Goal: Transaction & Acquisition: Purchase product/service

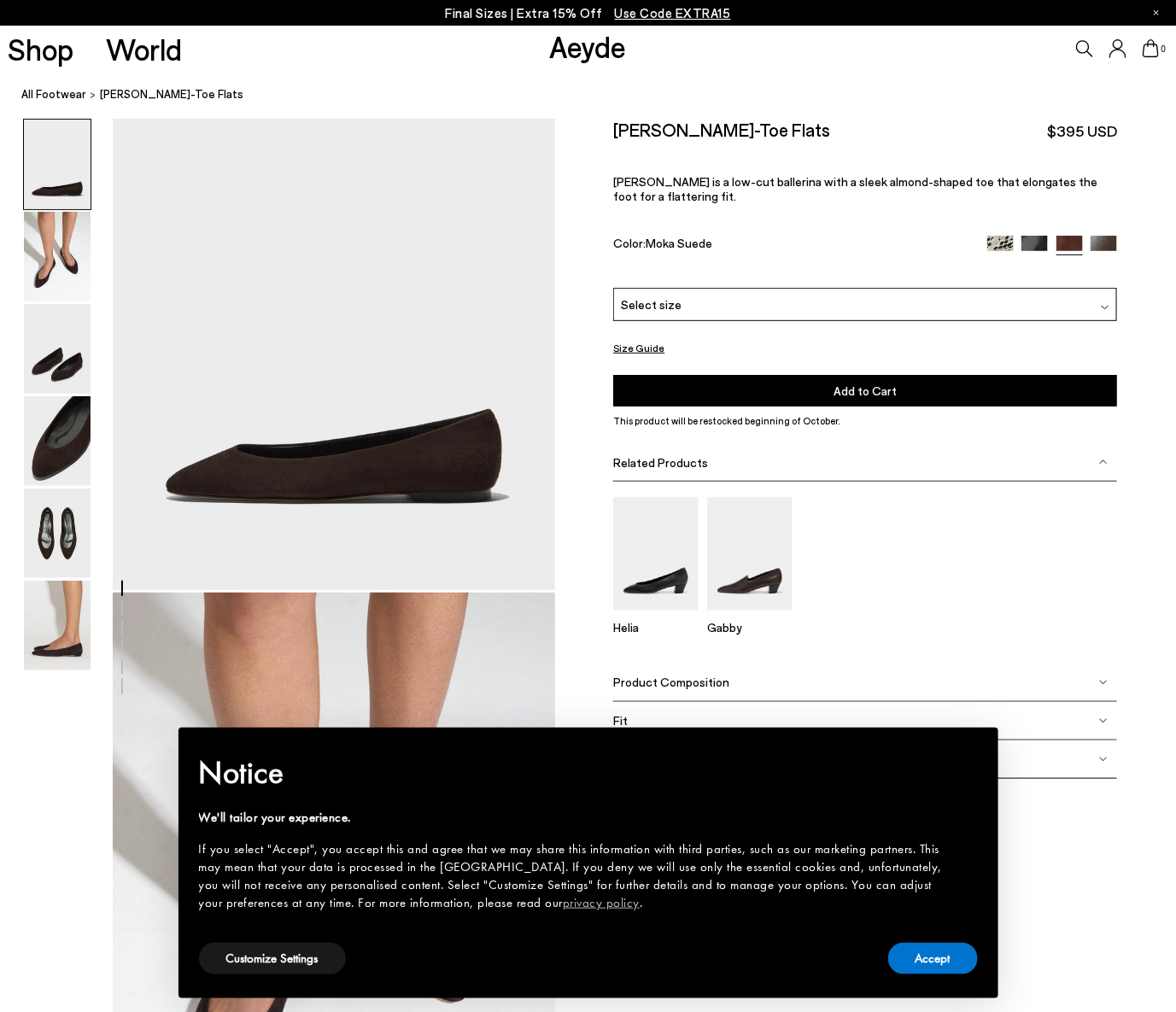
scroll to position [283, 0]
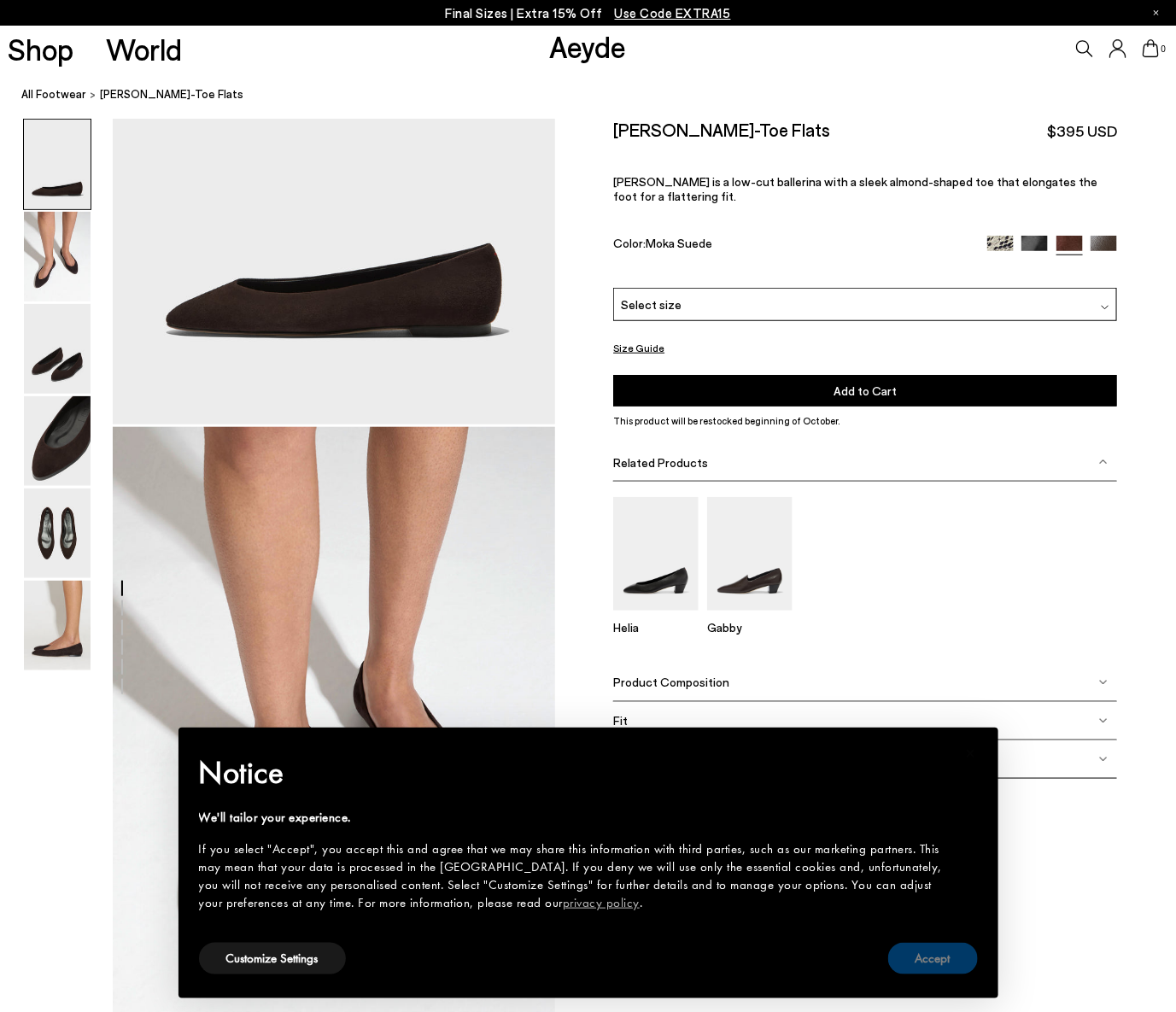
click at [952, 960] on button "Accept" at bounding box center [933, 959] width 89 height 32
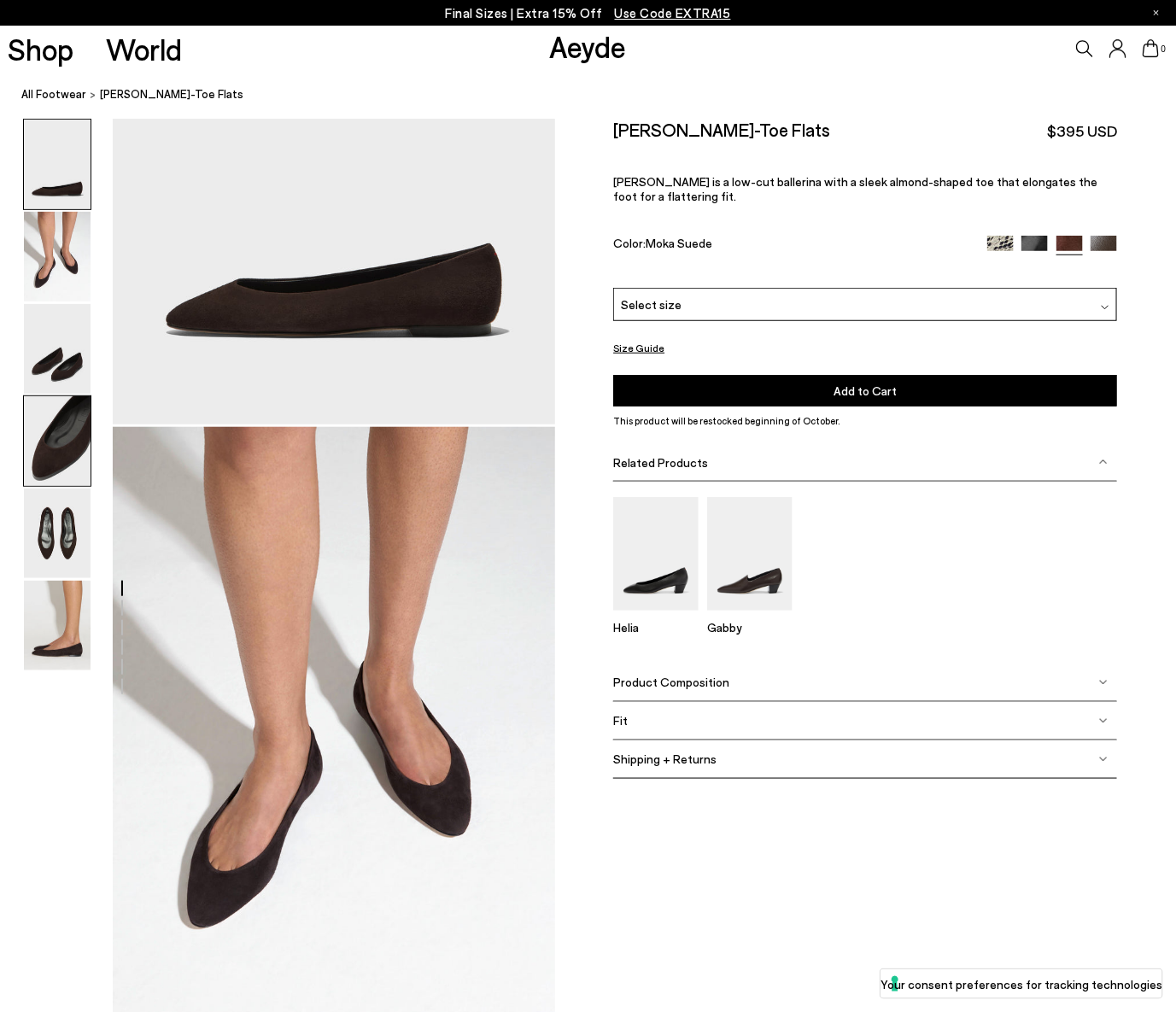
click at [55, 426] on img at bounding box center [57, 441] width 67 height 89
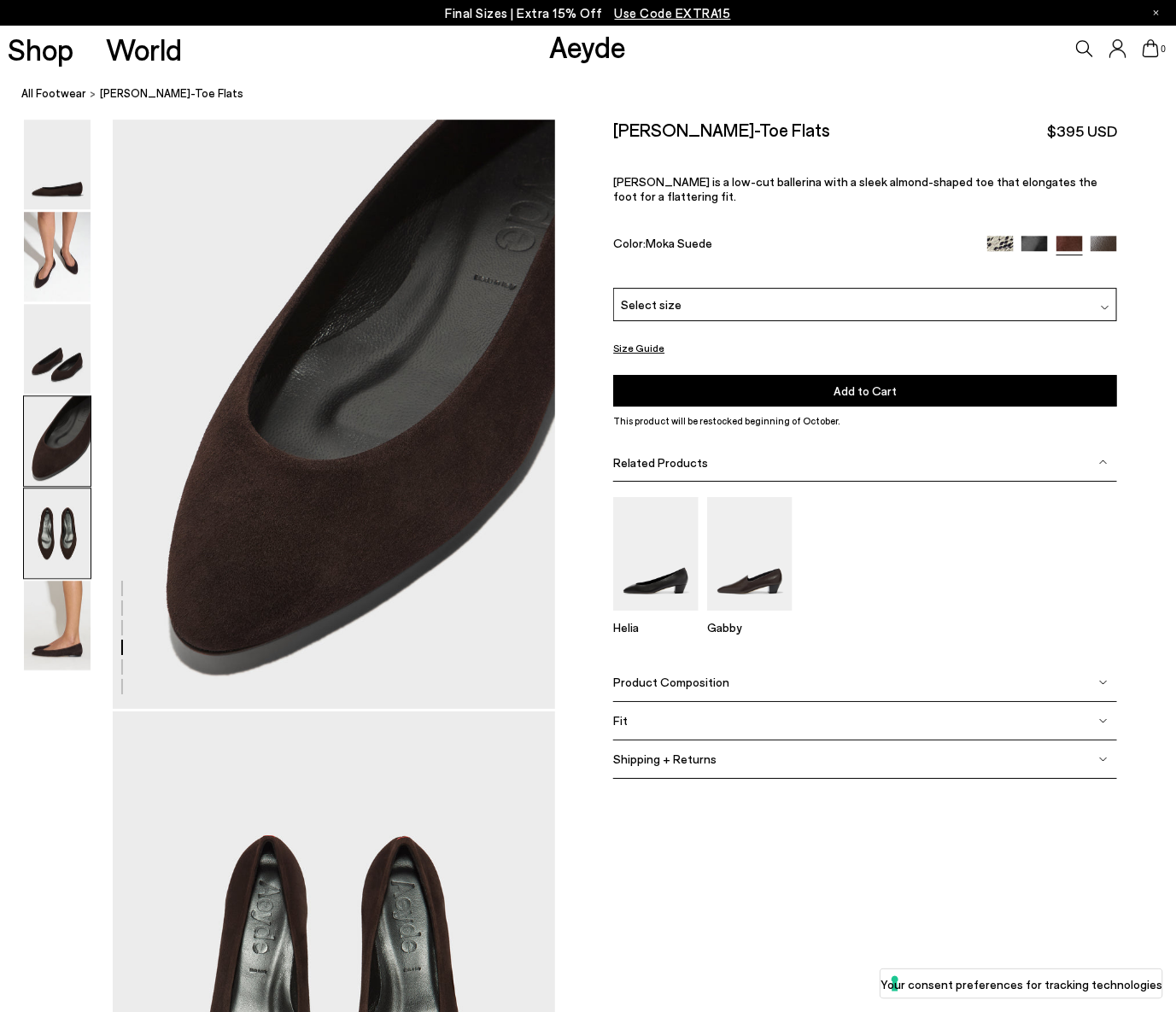
click at [53, 534] on img at bounding box center [57, 533] width 67 height 89
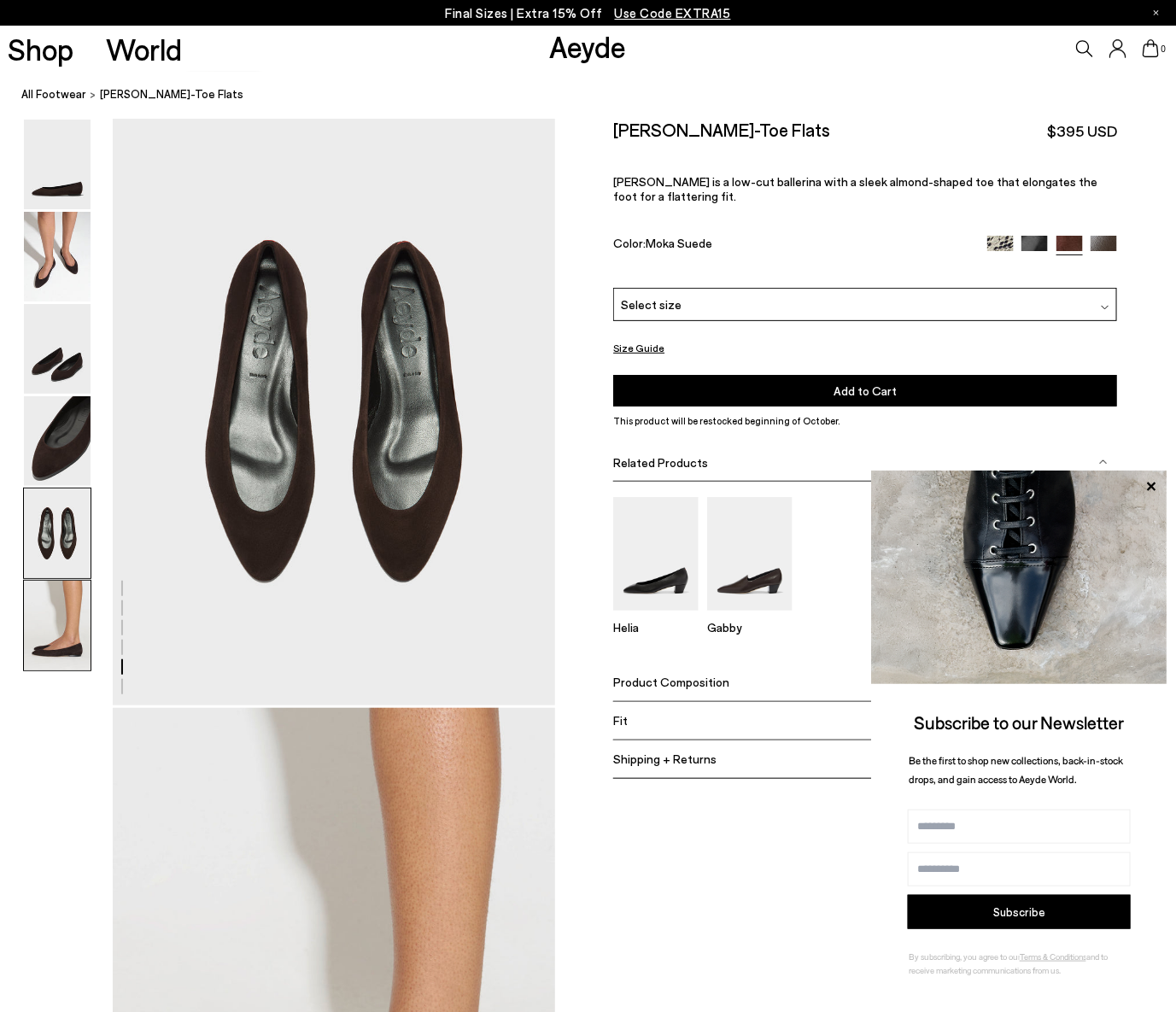
click at [65, 626] on img at bounding box center [57, 625] width 67 height 89
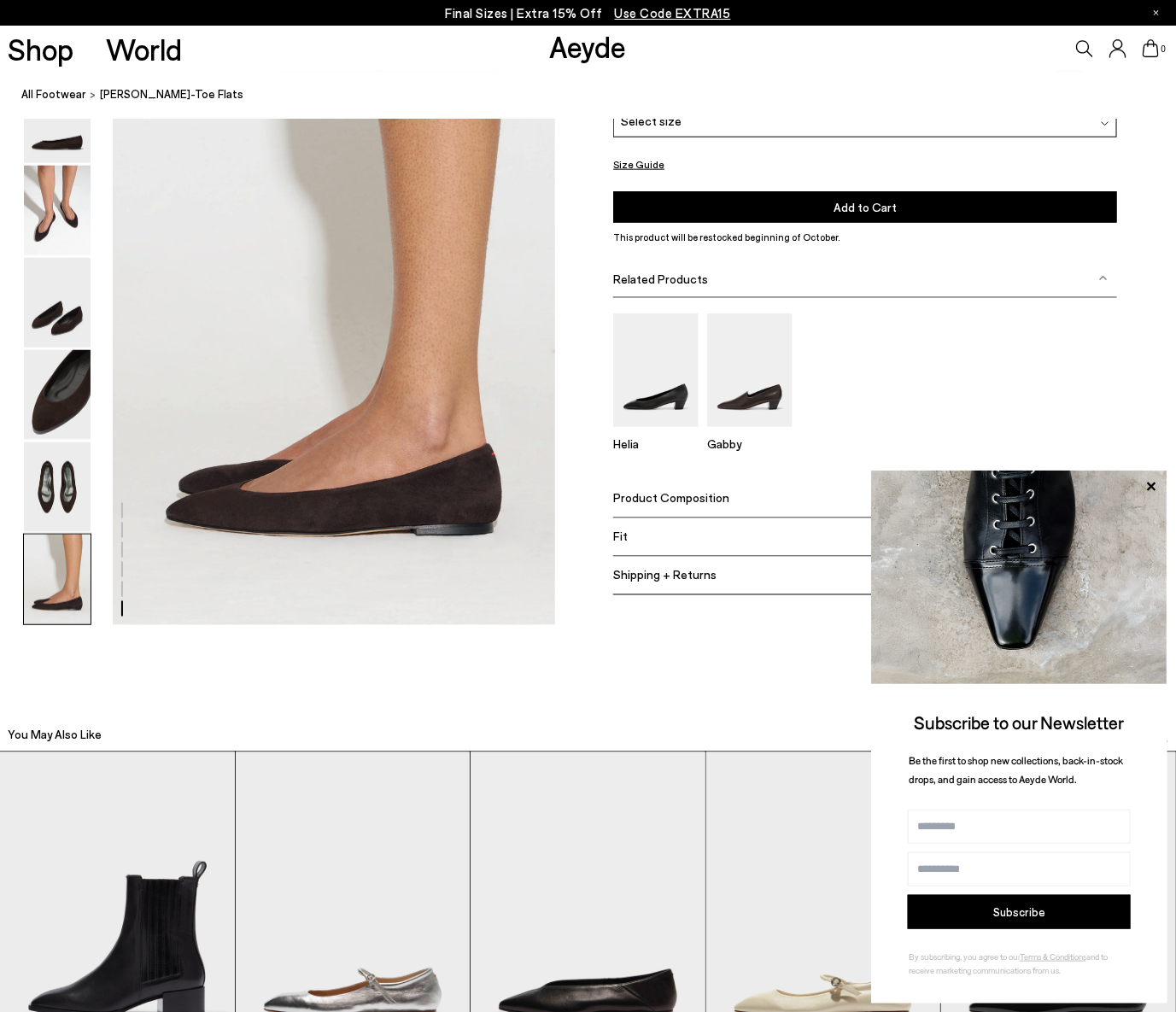
scroll to position [3079, 0]
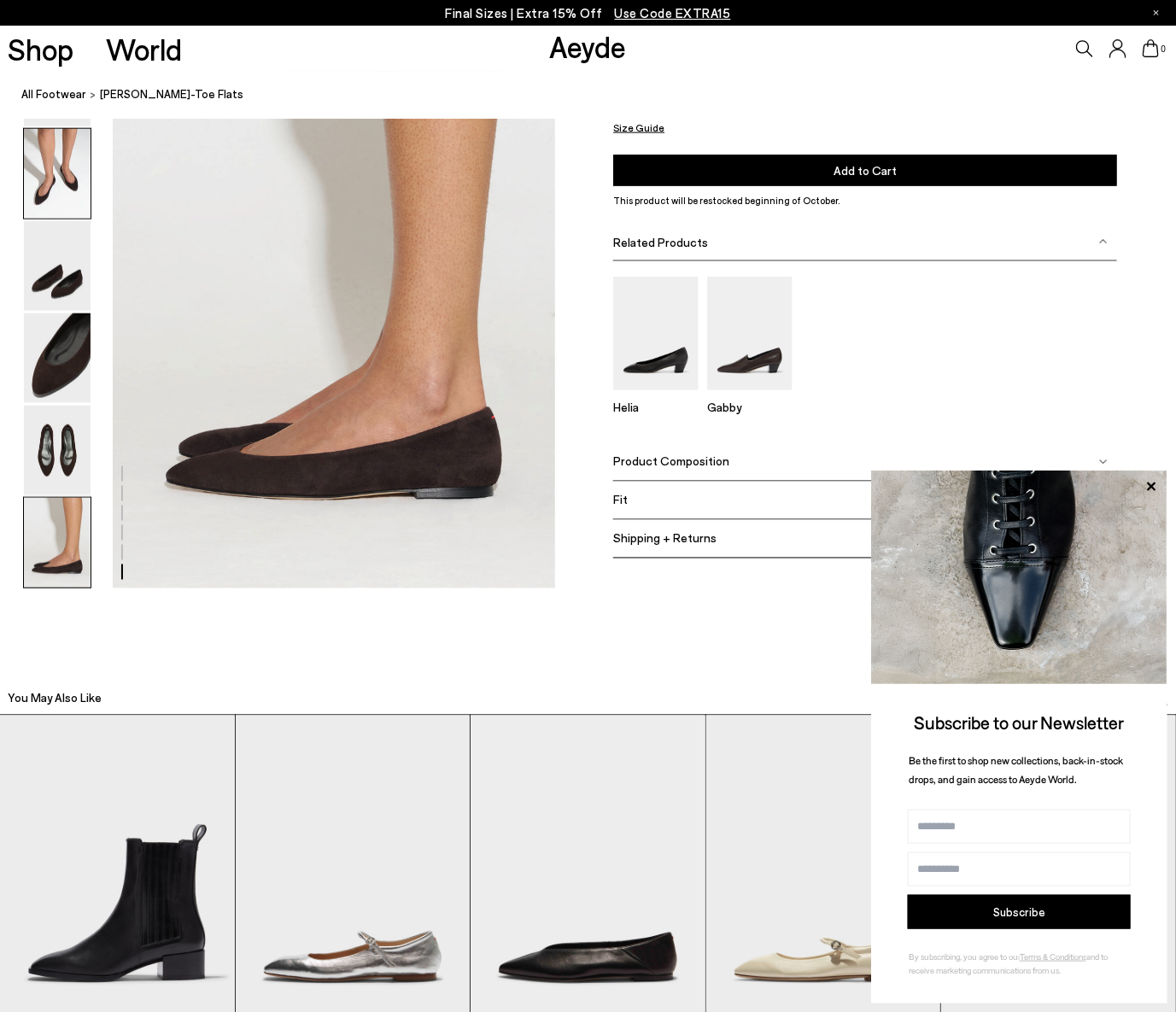
click at [78, 192] on img at bounding box center [57, 174] width 67 height 89
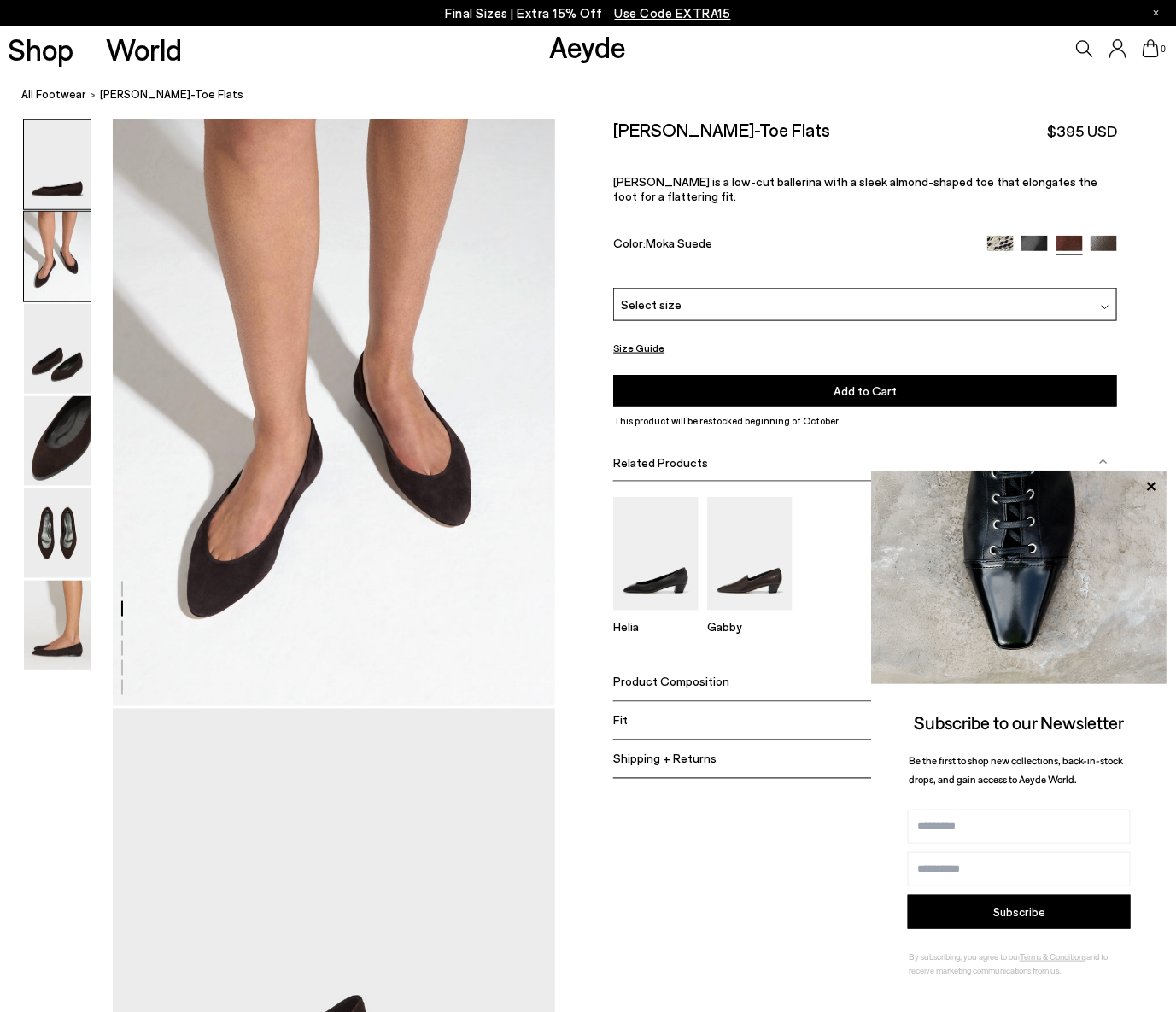
click at [84, 151] on img at bounding box center [57, 164] width 67 height 89
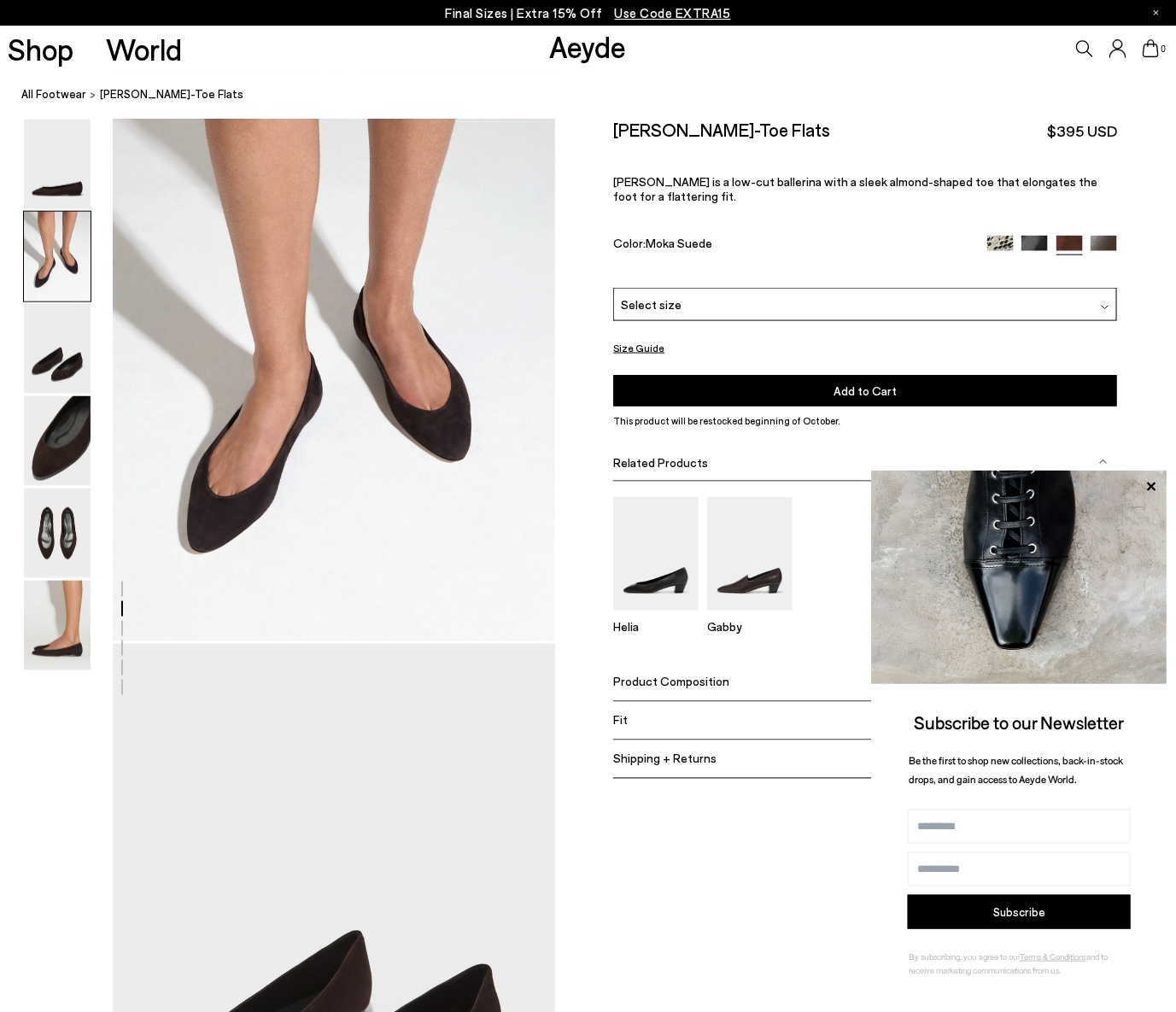
scroll to position [713, 0]
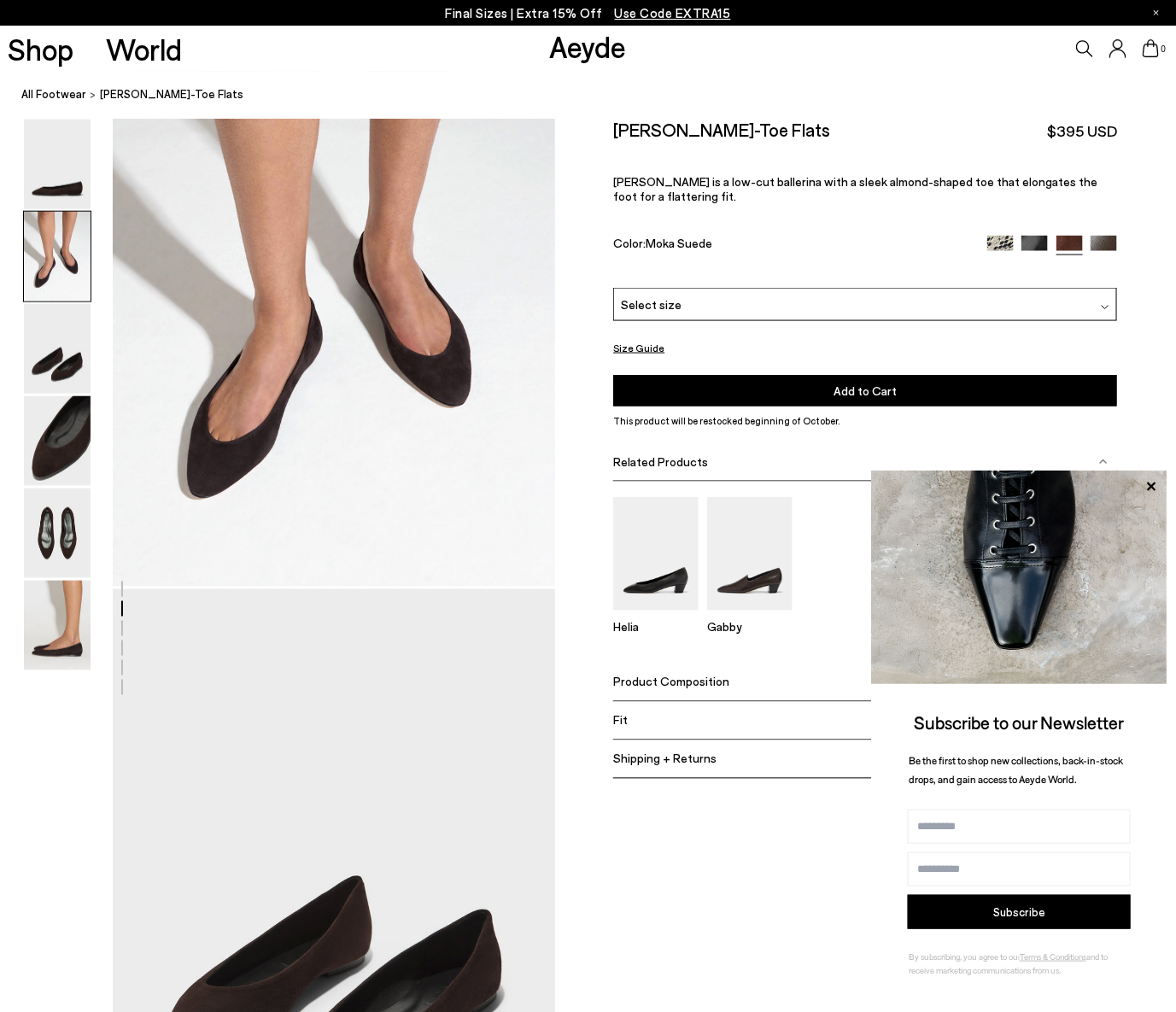
click at [653, 296] on span "Select size" at bounding box center [651, 304] width 61 height 18
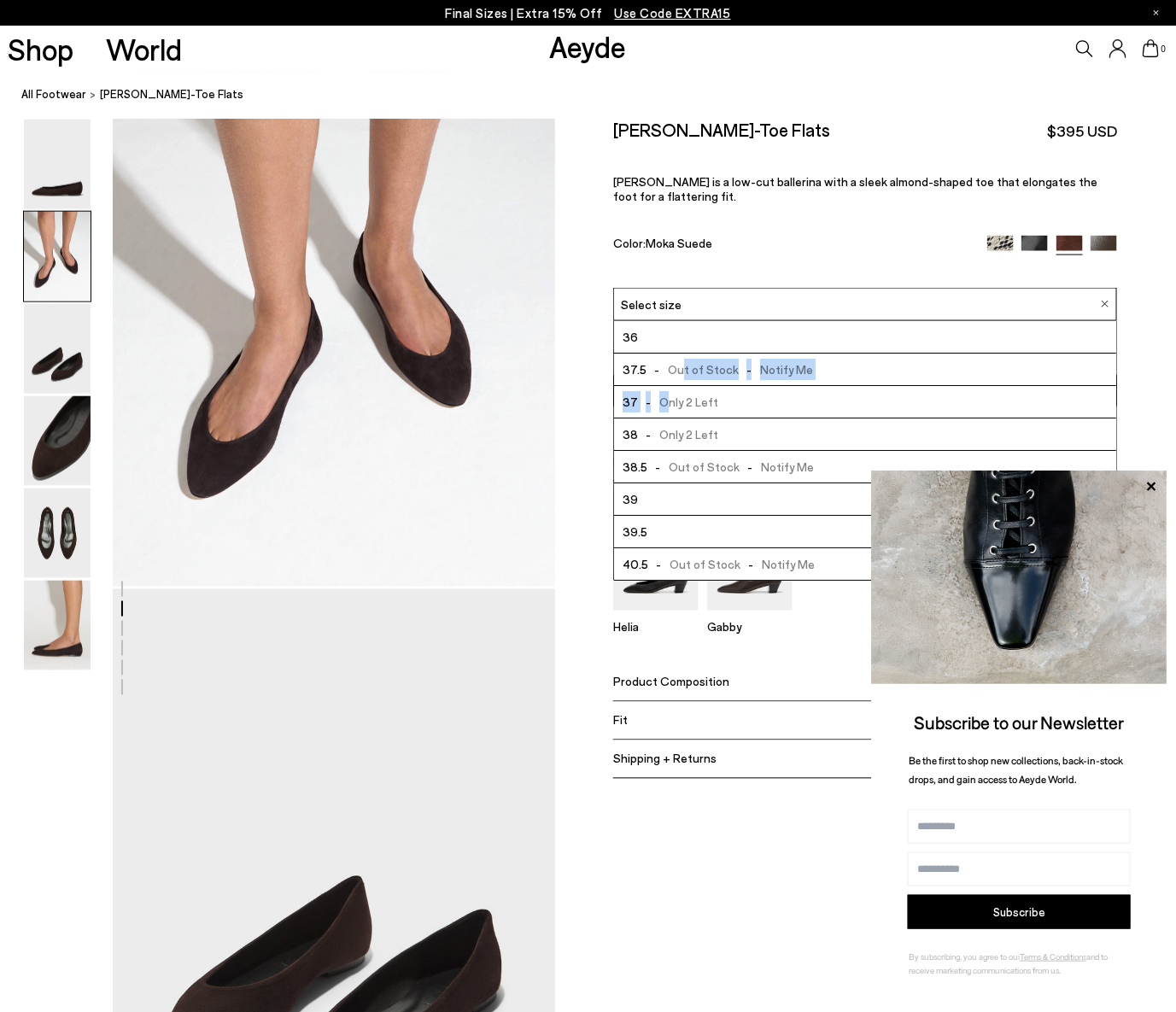
drag, startPoint x: 666, startPoint y: 391, endPoint x: 679, endPoint y: 347, distance: 45.9
click at [679, 346] on ul "36 37.5 - Out of Stock - Notify Me 37 - Only 2 Left -" at bounding box center [865, 451] width 504 height 260
click at [683, 143] on div "[PERSON_NAME]-Toe Flats $395 USD [PERSON_NAME] is a low-cut ballerina with a sl…" at bounding box center [865, 203] width 504 height 169
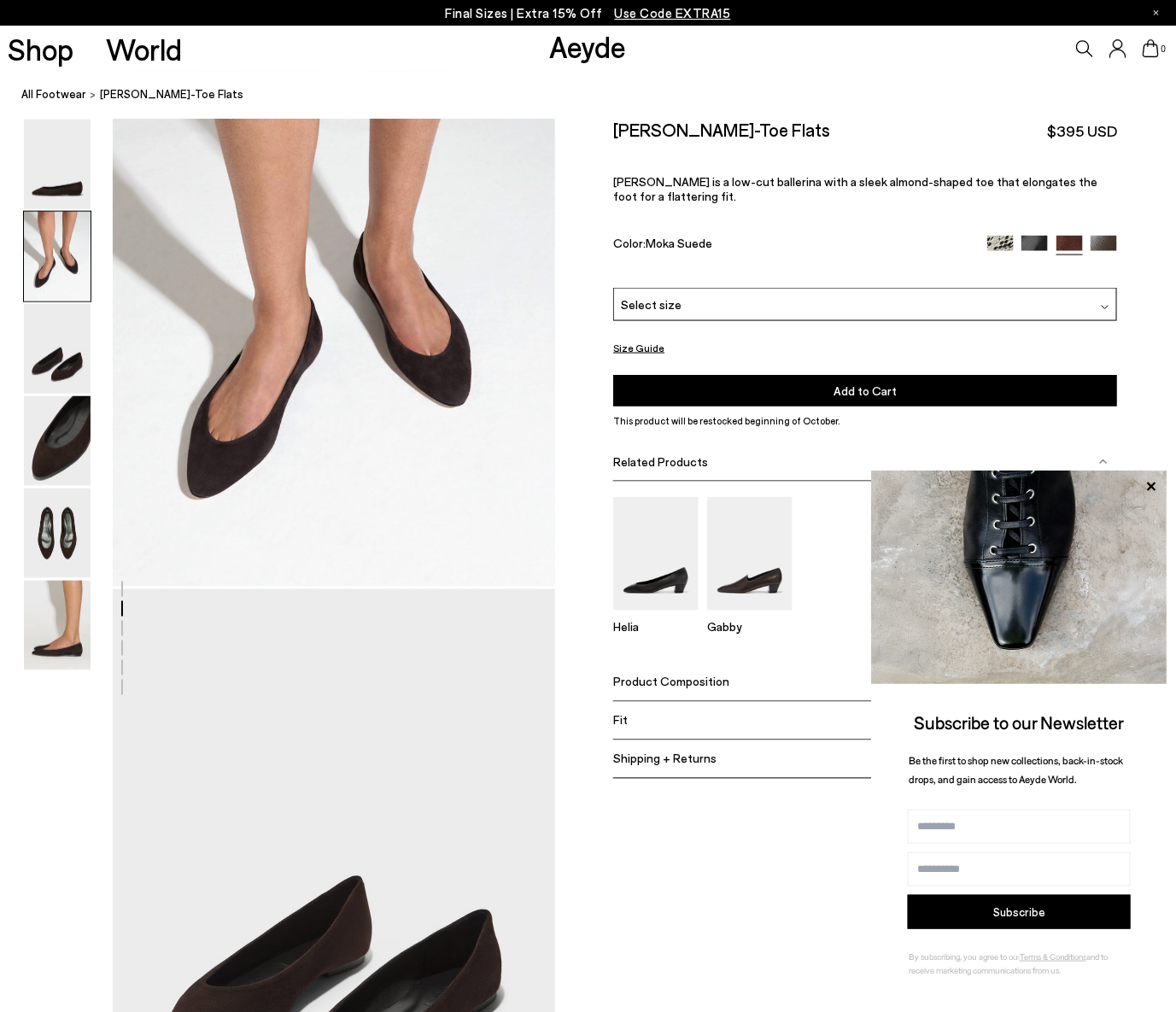
drag, startPoint x: 846, startPoint y: 128, endPoint x: 614, endPoint y: 124, distance: 232.0
click at [614, 124] on div "[PERSON_NAME]-Toe Flats $395 USD" at bounding box center [865, 130] width 504 height 23
copy h2 "[PERSON_NAME]-Toe Flats"
